Goal: Information Seeking & Learning: Learn about a topic

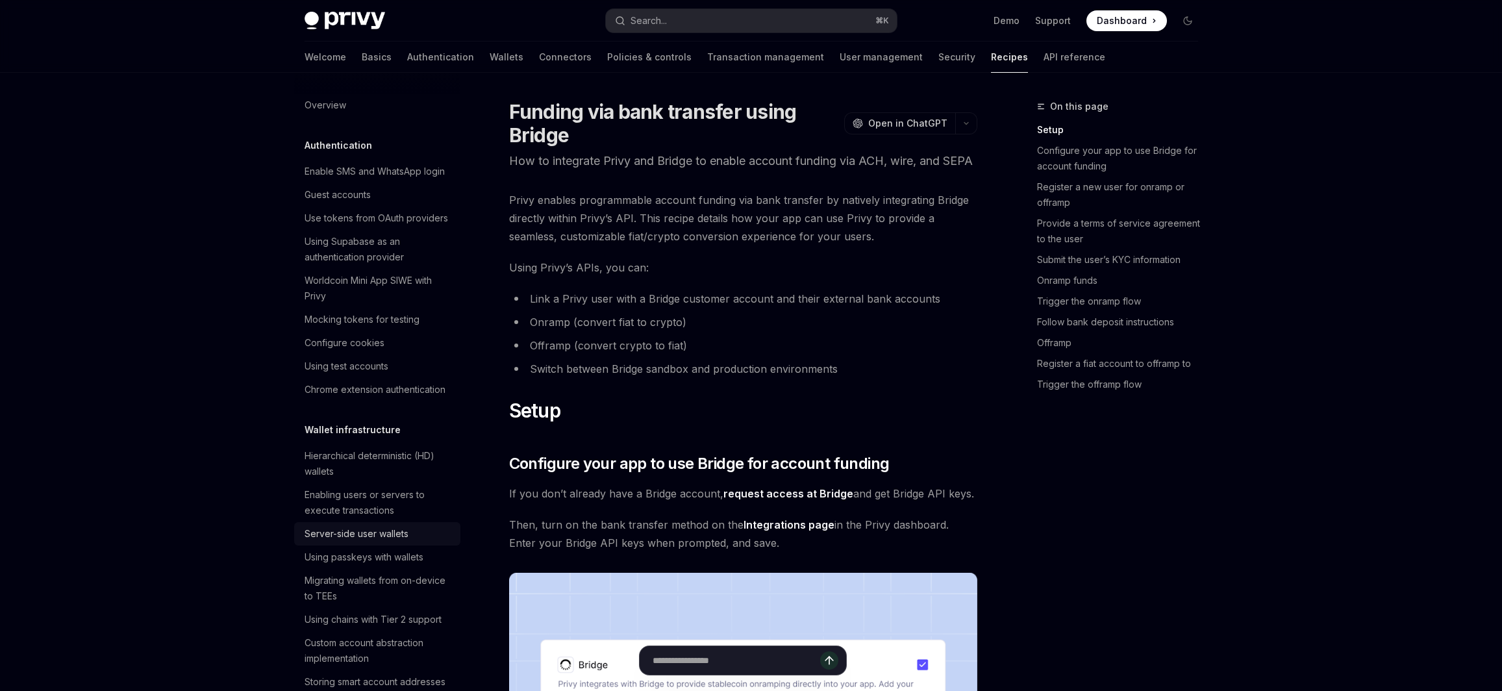
click at [396, 536] on div "Server-side user wallets" at bounding box center [357, 534] width 104 height 16
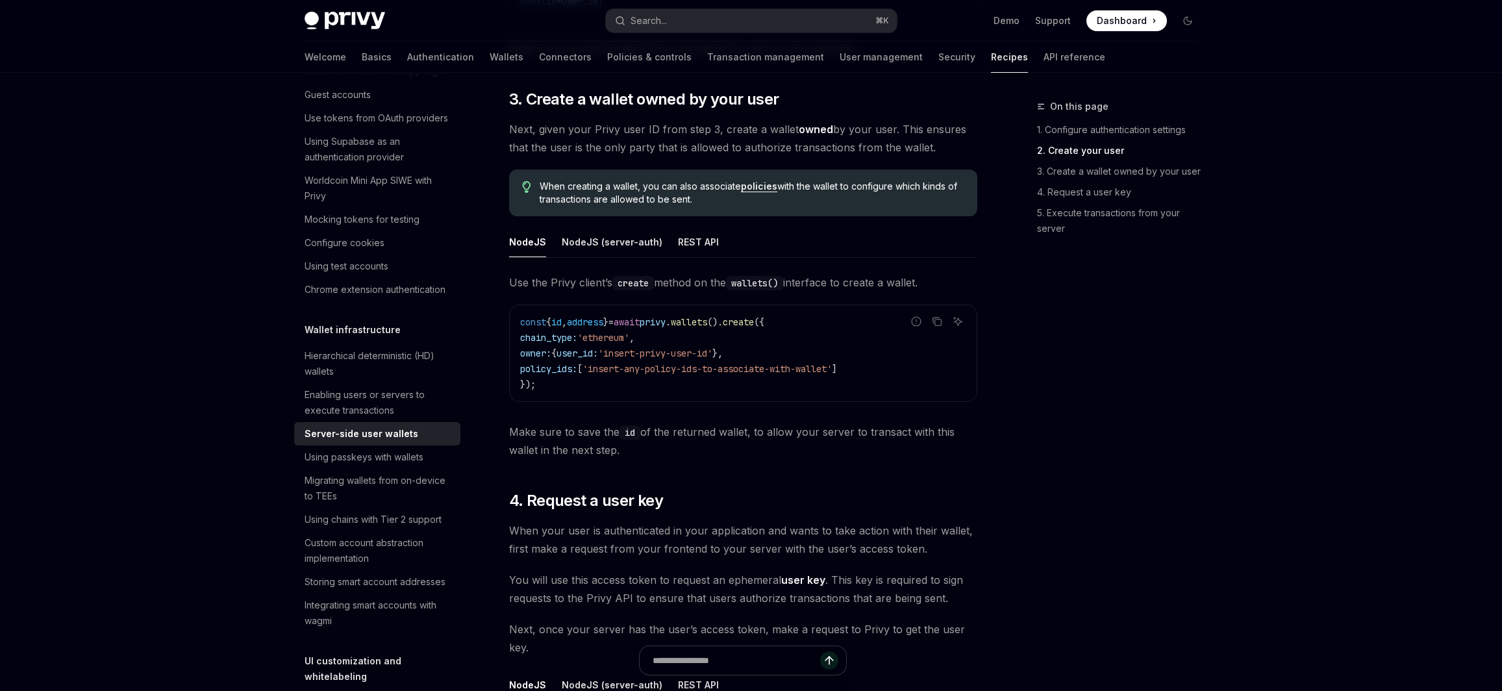
scroll to position [1544, 0]
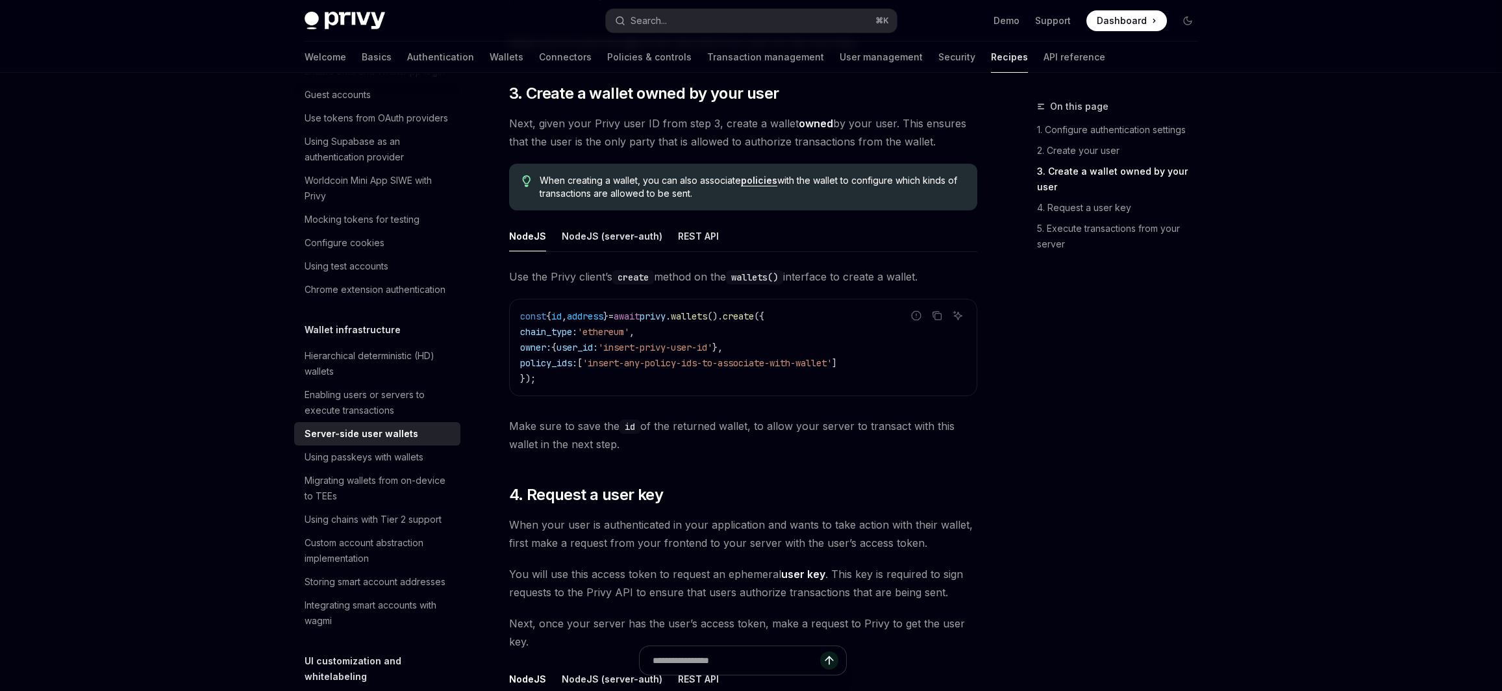
click at [772, 181] on link "policies" at bounding box center [759, 181] width 36 height 12
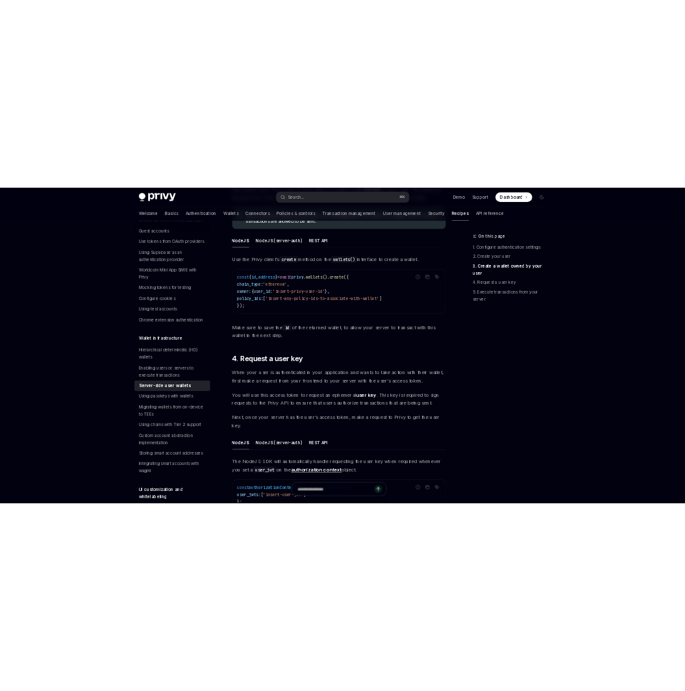
scroll to position [1667, 0]
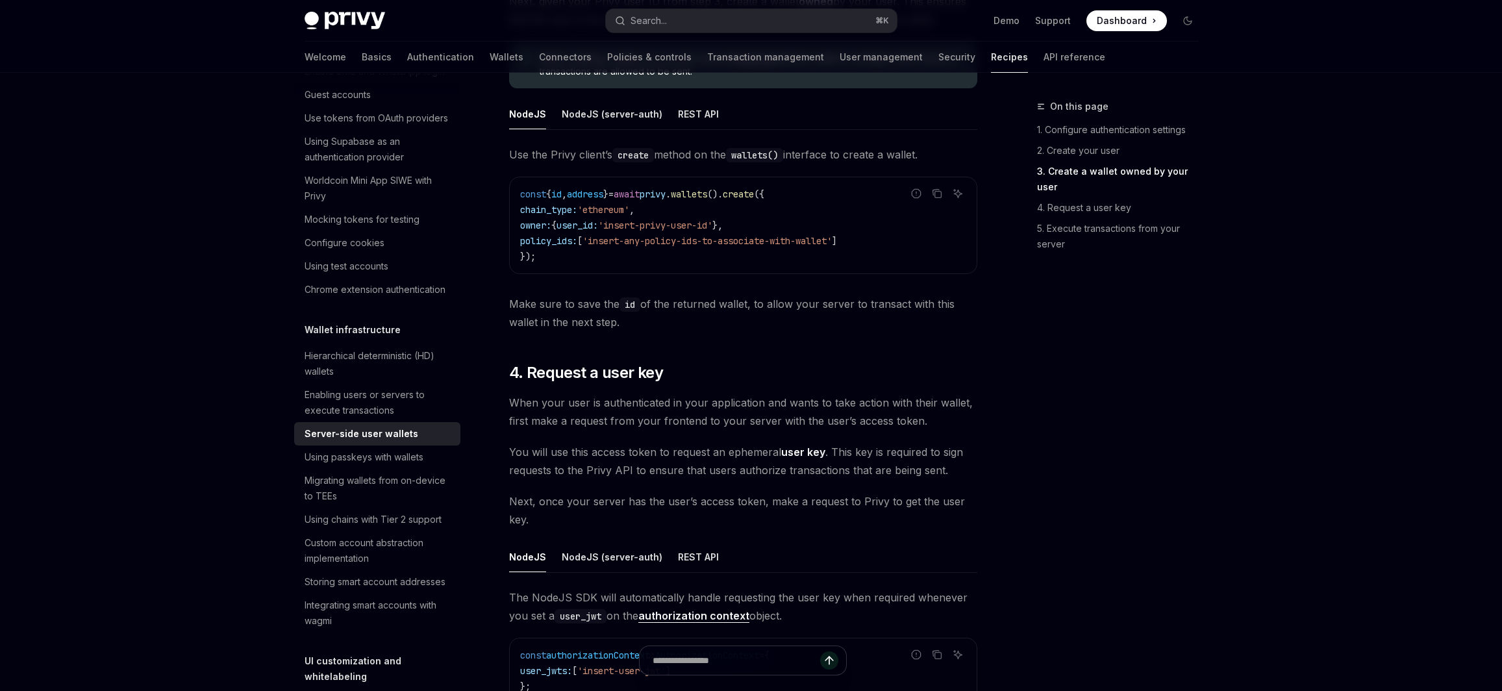
click at [1142, 467] on div "On this page 1. Configure authentication settings 2. Create your user 3. Create…" at bounding box center [1109, 395] width 197 height 592
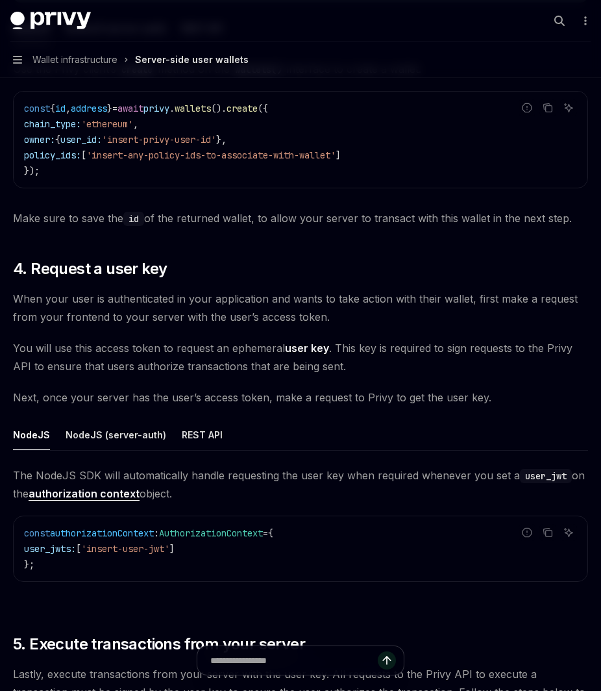
click at [492, 339] on span "You will use this access token to request an ephemeral user key . This key is r…" at bounding box center [300, 357] width 575 height 36
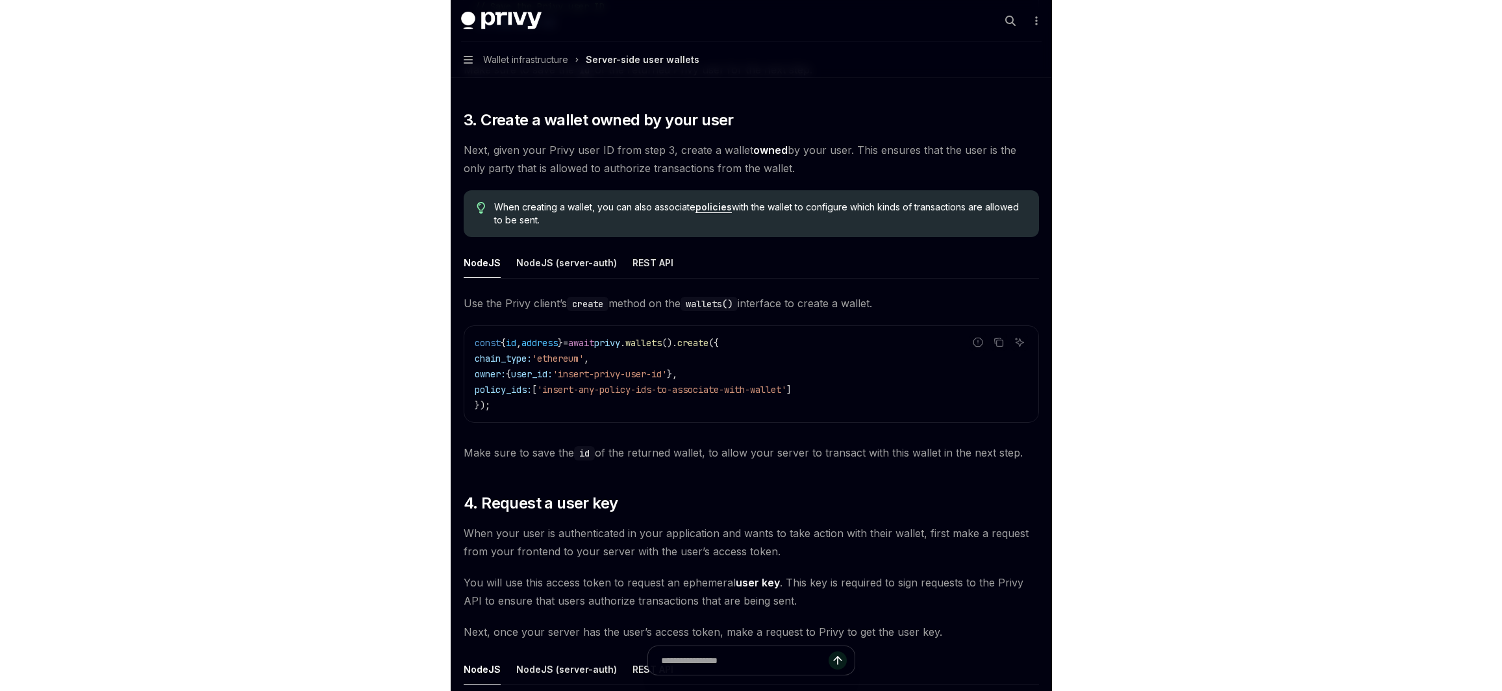
scroll to position [1431, 0]
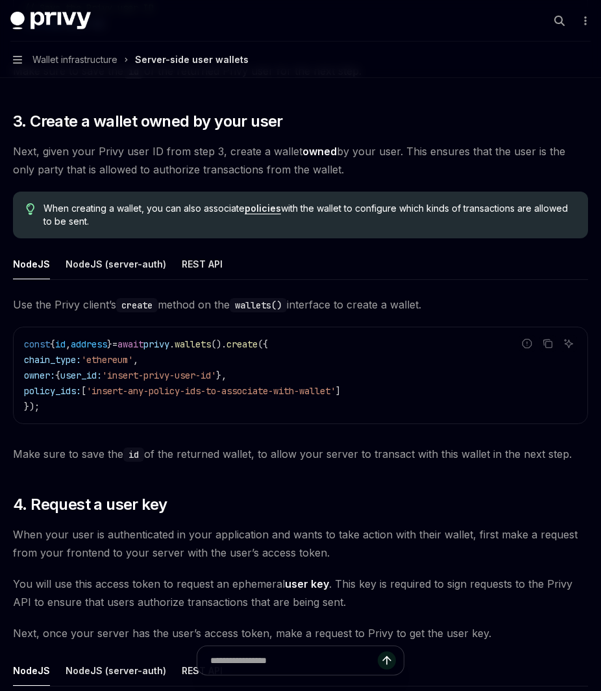
click at [496, 296] on span "Use the Privy client’s create method on the wallets() interface to create a wal…" at bounding box center [300, 305] width 575 height 18
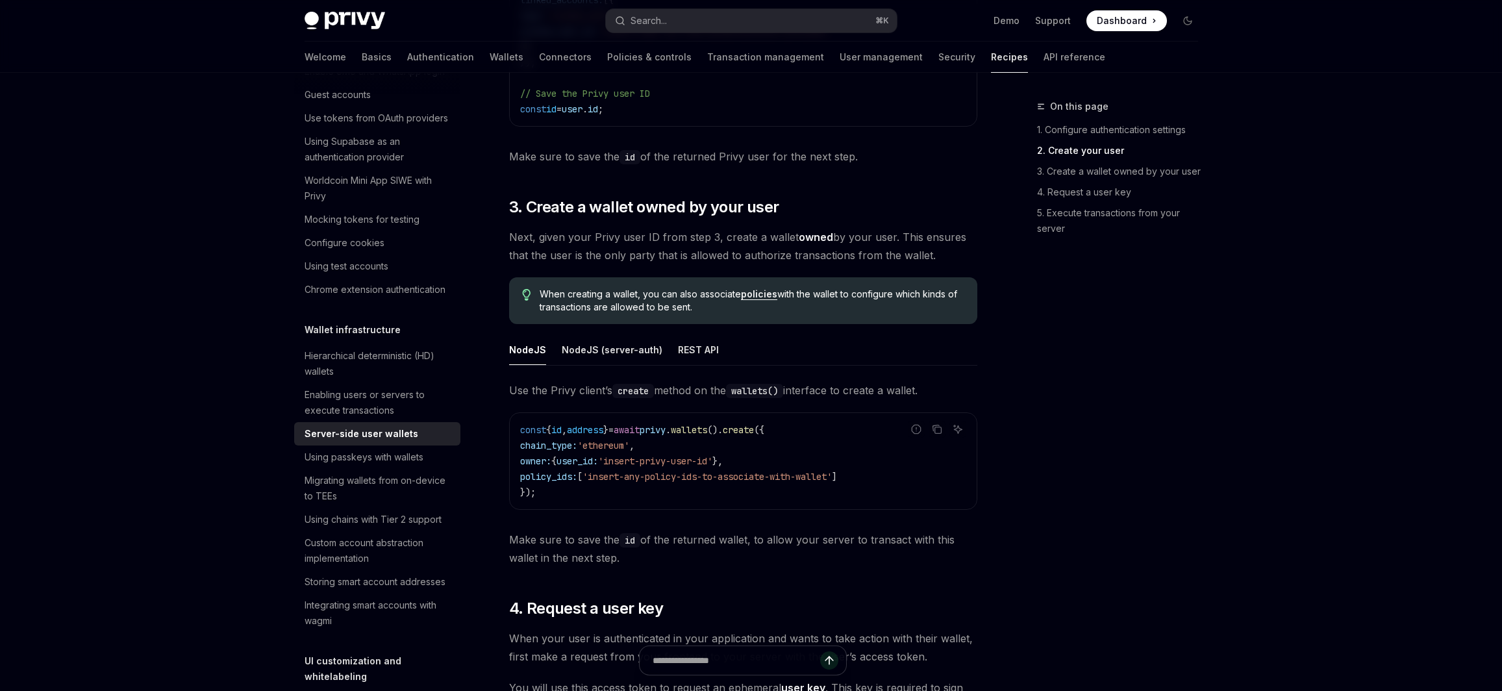
scroll to position [100, 0]
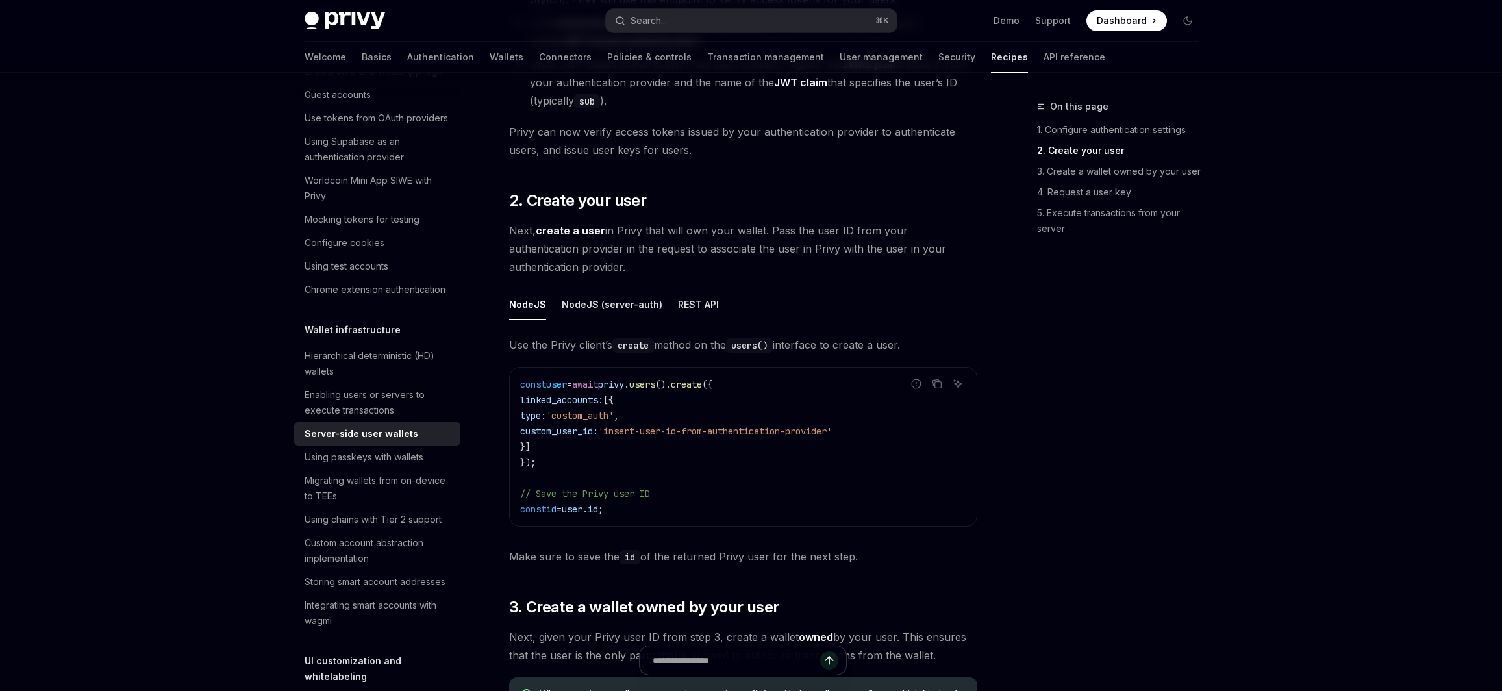
type textarea "*"
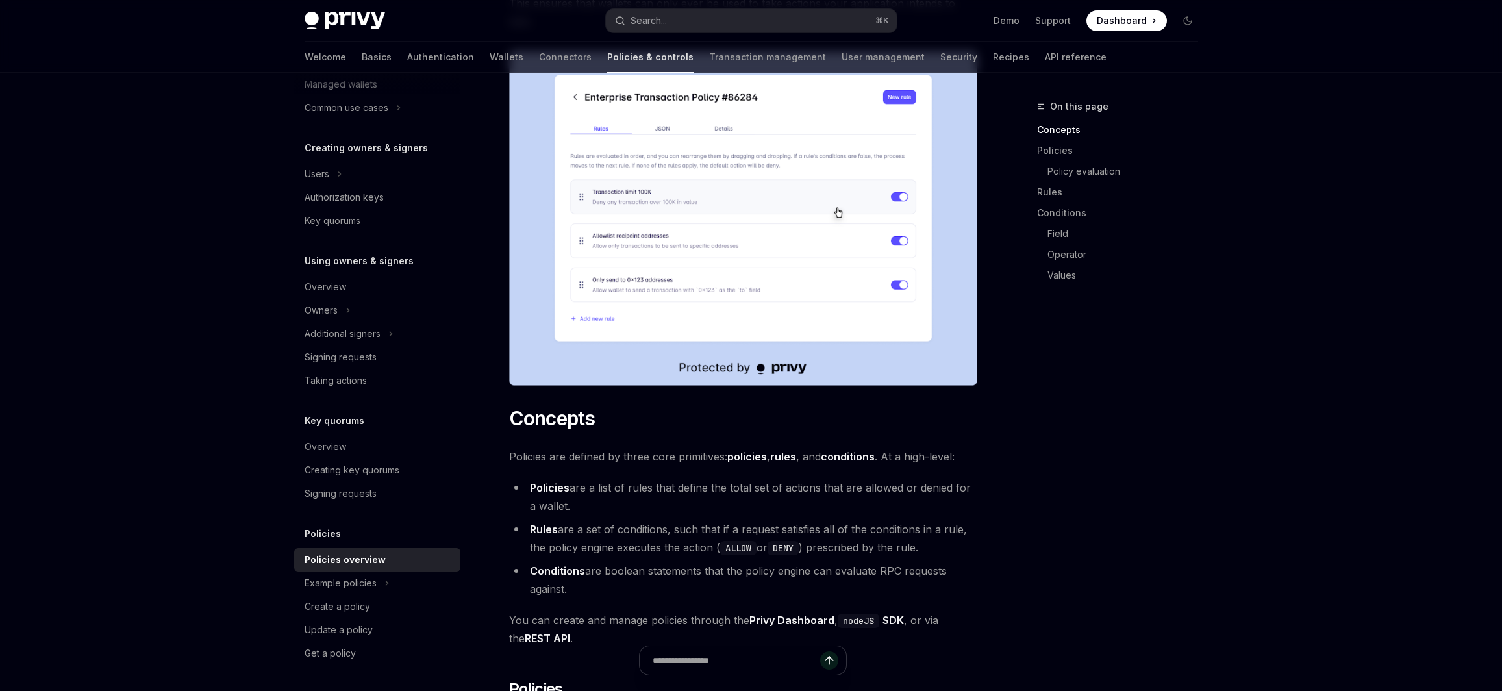
scroll to position [223, 0]
type textarea "*"
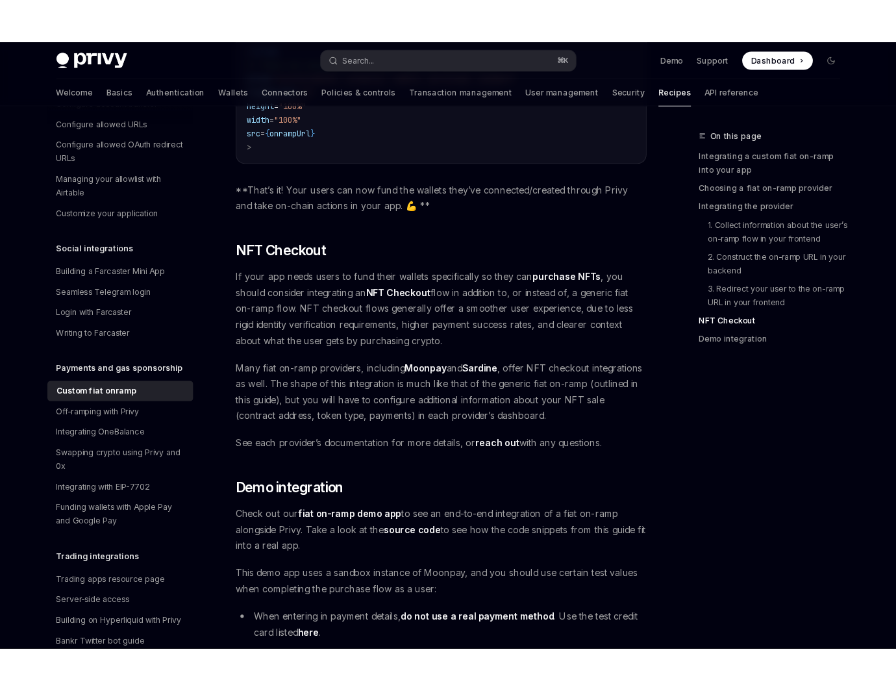
scroll to position [4618, 0]
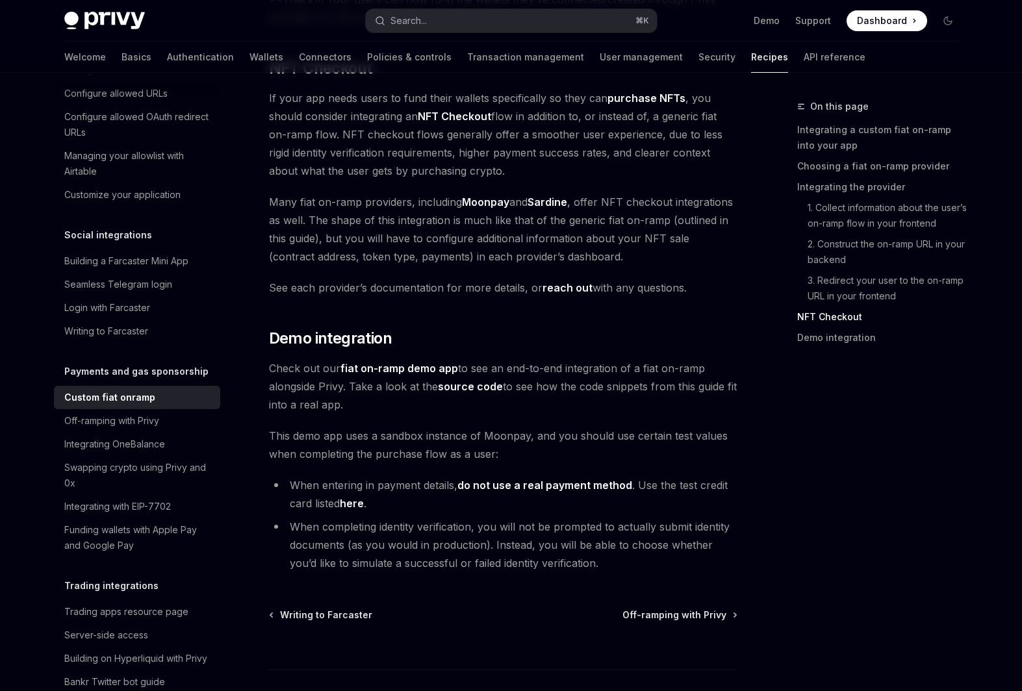
click at [433, 362] on link "fiat on-ramp demo app" at bounding box center [399, 369] width 118 height 14
click at [342, 328] on span "Demo integration" at bounding box center [330, 338] width 123 height 21
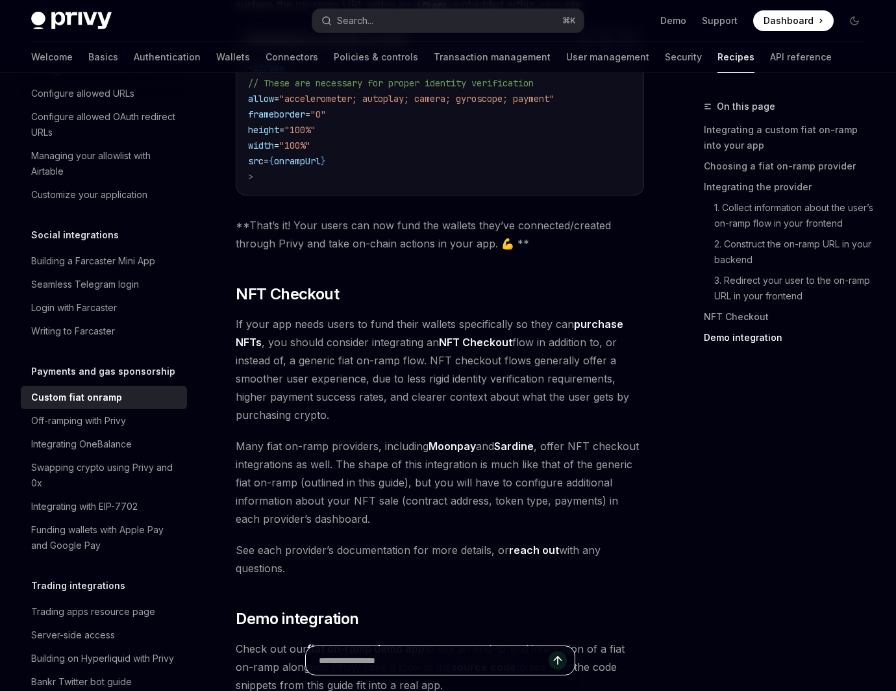
click at [451, 665] on input "Ask a question..." at bounding box center [434, 660] width 230 height 29
click at [453, 541] on span "See each provider’s documentation for more details, or reach out with any quest…" at bounding box center [440, 559] width 409 height 36
click at [310, 437] on span "Many fiat on-ramp providers, including Moonpay and Sardine , offer NFT checkout…" at bounding box center [440, 482] width 409 height 91
click at [388, 328] on span "If your app needs users to fund their wallets specifically so they can purchase…" at bounding box center [440, 369] width 409 height 109
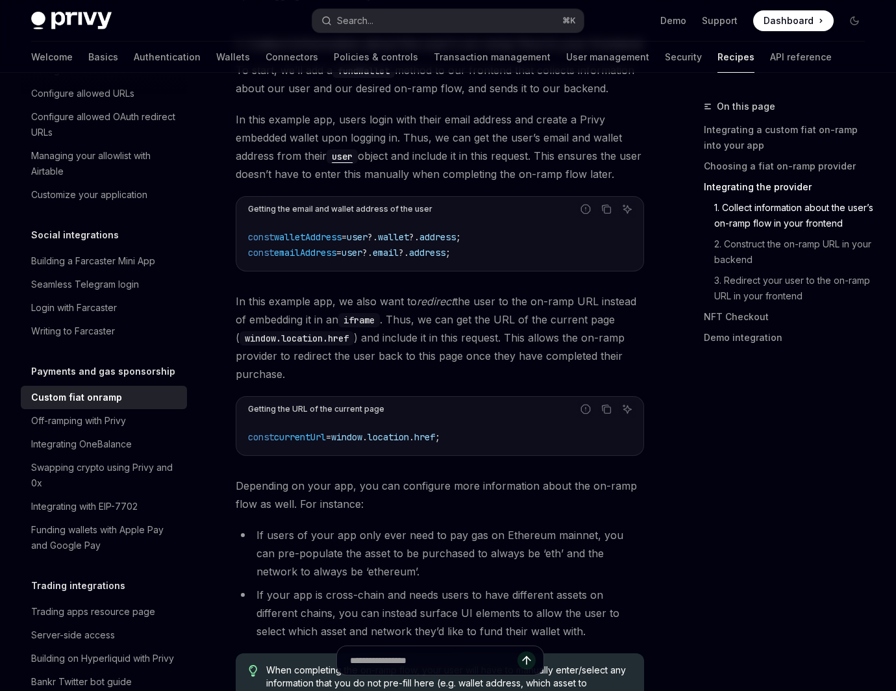
scroll to position [1422, 0]
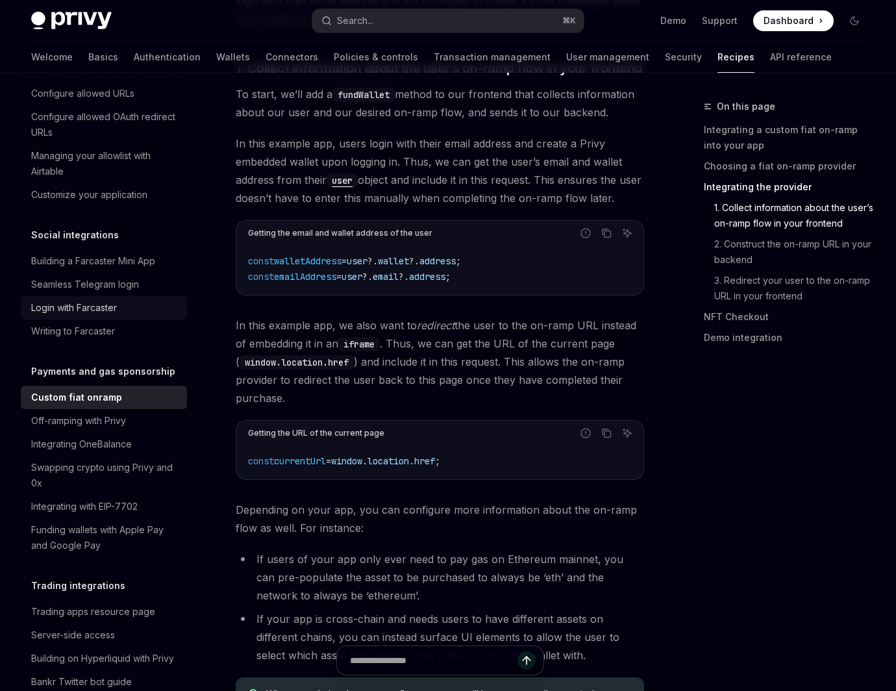
click at [155, 296] on link "Login with Farcaster" at bounding box center [104, 307] width 166 height 23
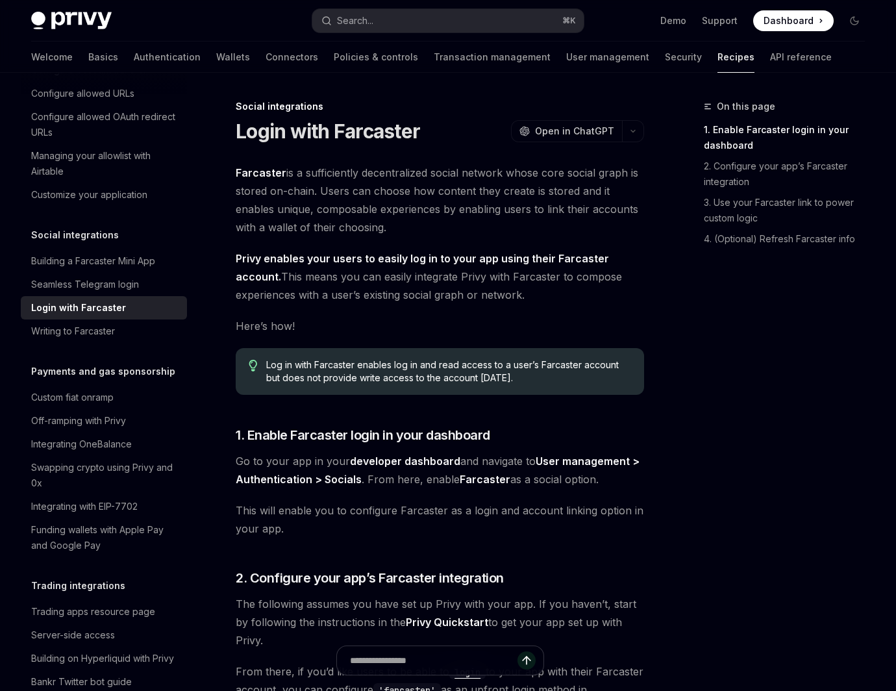
click at [380, 229] on span "Farcaster is a sufficiently decentralized social network whose core social grap…" at bounding box center [440, 200] width 409 height 73
click at [663, 28] on div "Demo Support Dashboard Dashboard" at bounding box center [729, 20] width 271 height 21
click at [680, 27] on link "Demo" at bounding box center [673, 20] width 26 height 13
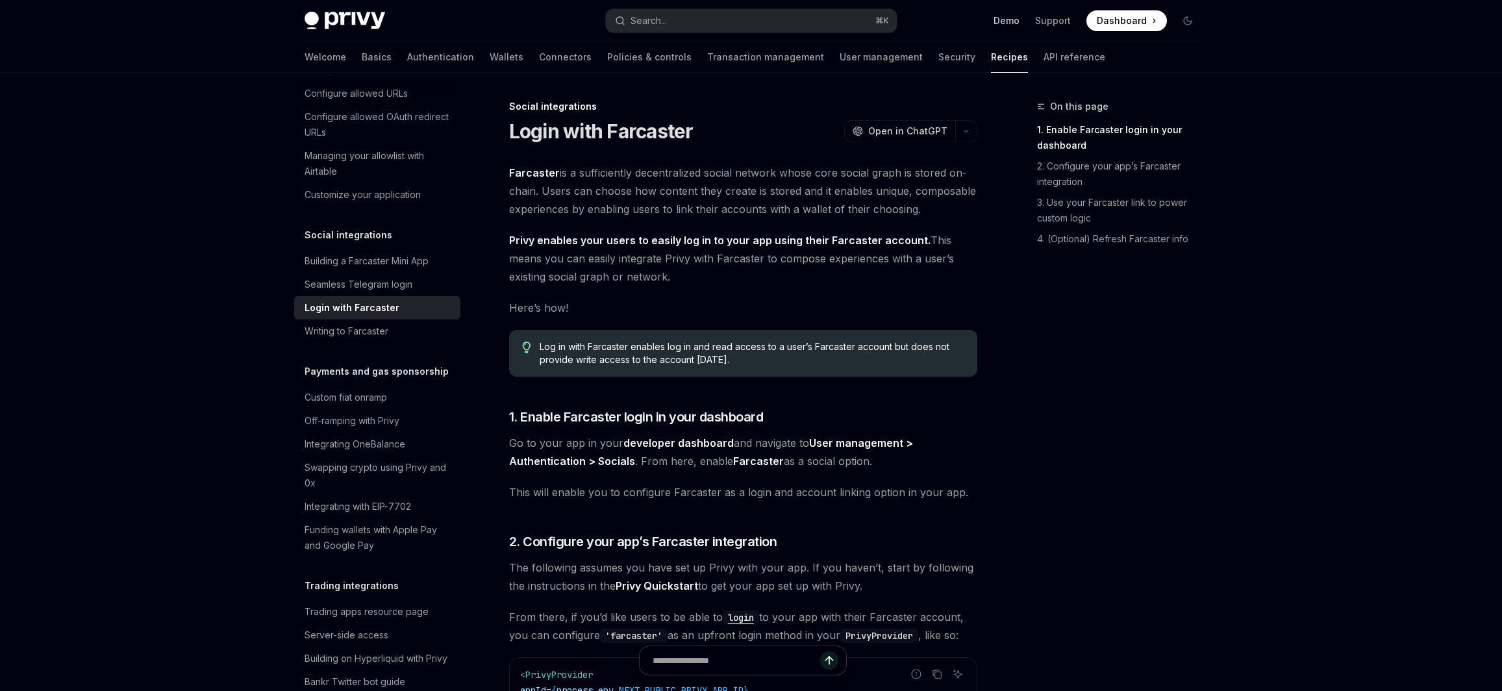
scroll to position [877, 0]
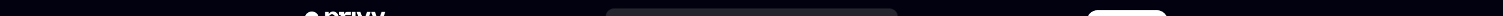
type textarea "*"
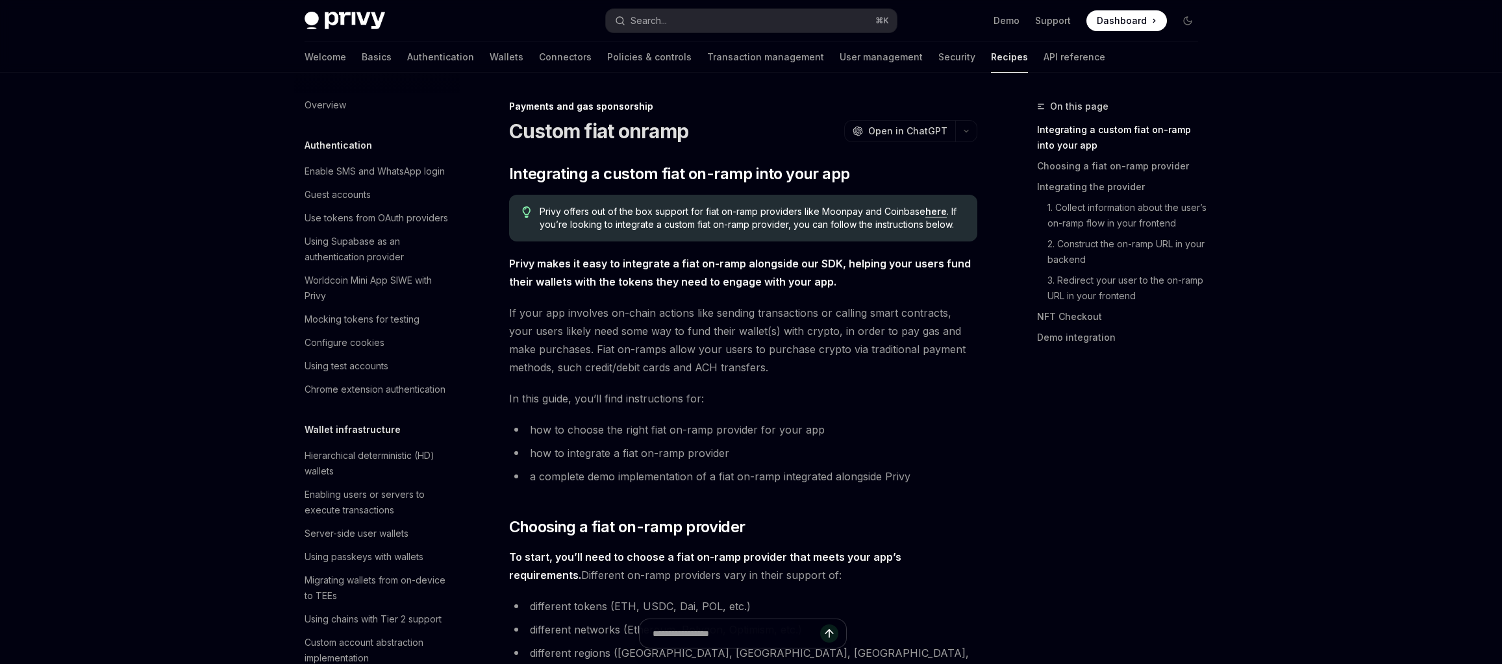
scroll to position [877, 0]
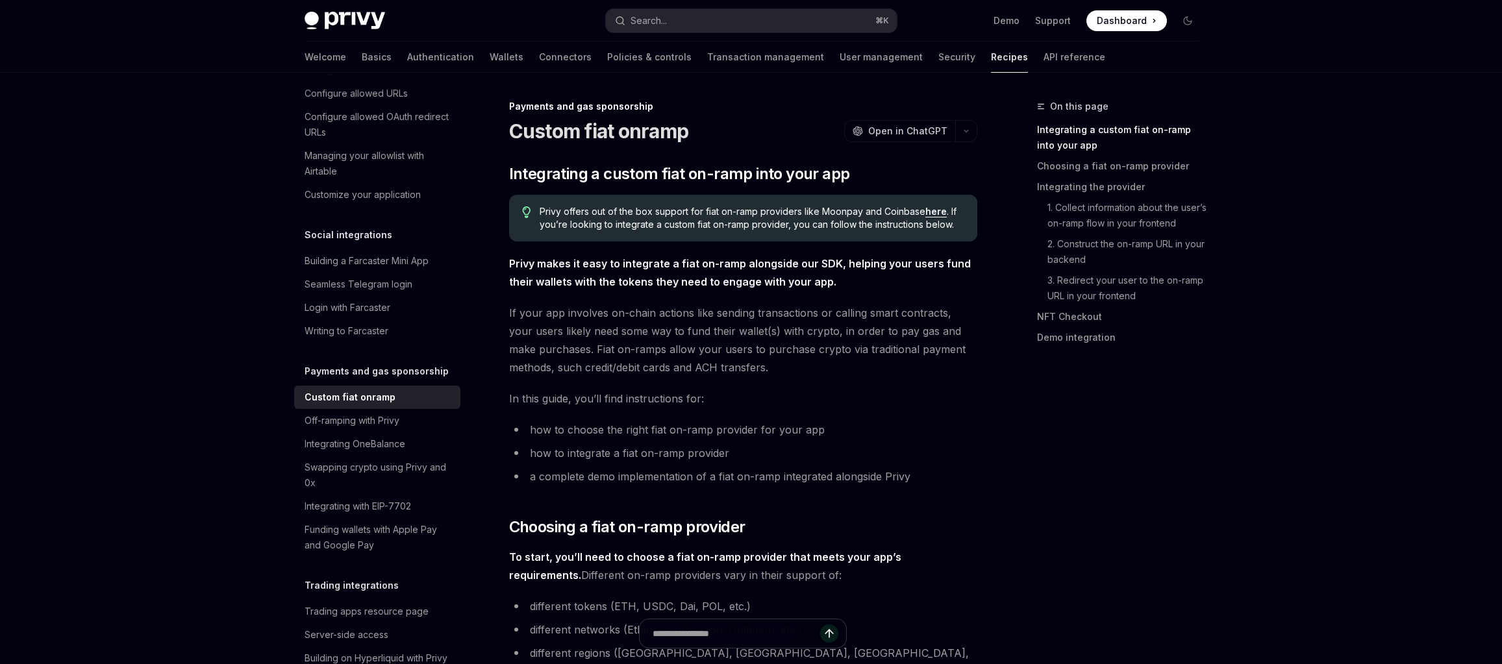
click at [959, 455] on li "how to integrate a fiat on-ramp provider" at bounding box center [743, 453] width 468 height 18
click at [930, 212] on link "here" at bounding box center [935, 212] width 21 height 12
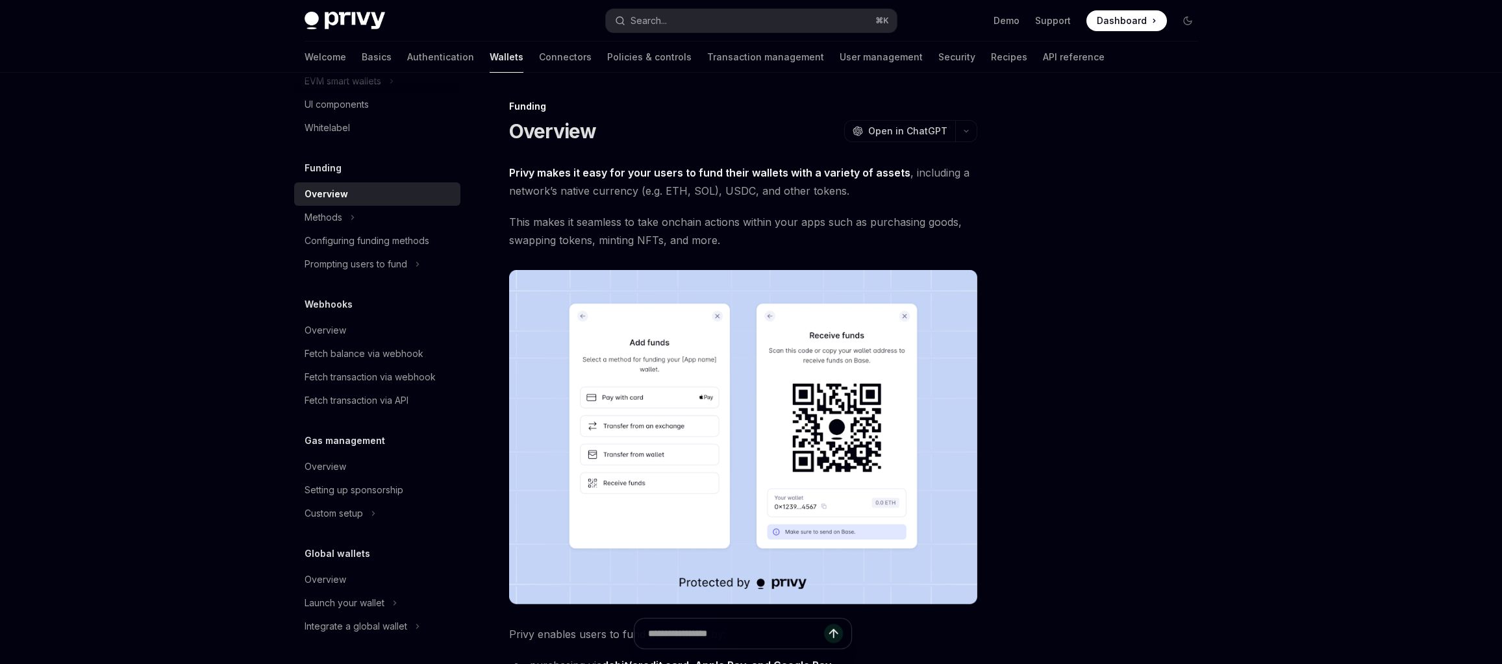
type textarea "*"
